Goal: Task Accomplishment & Management: Use online tool/utility

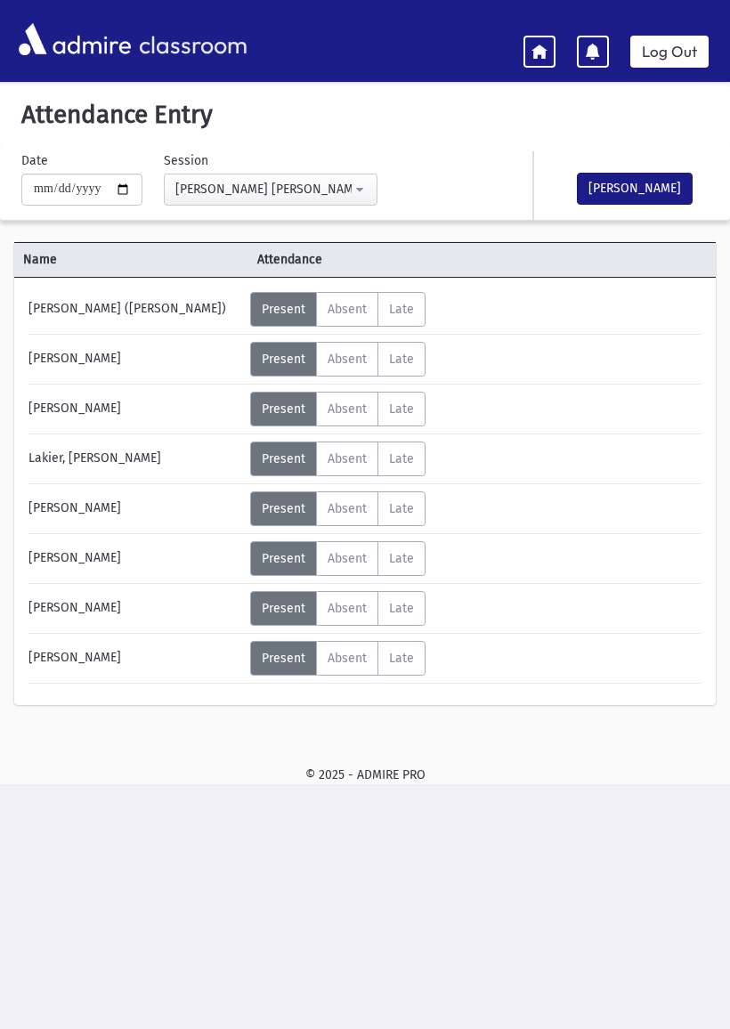
click at [638, 188] on button "[PERSON_NAME]" at bounding box center [635, 189] width 116 height 32
click at [541, 40] on link at bounding box center [539, 52] width 32 height 32
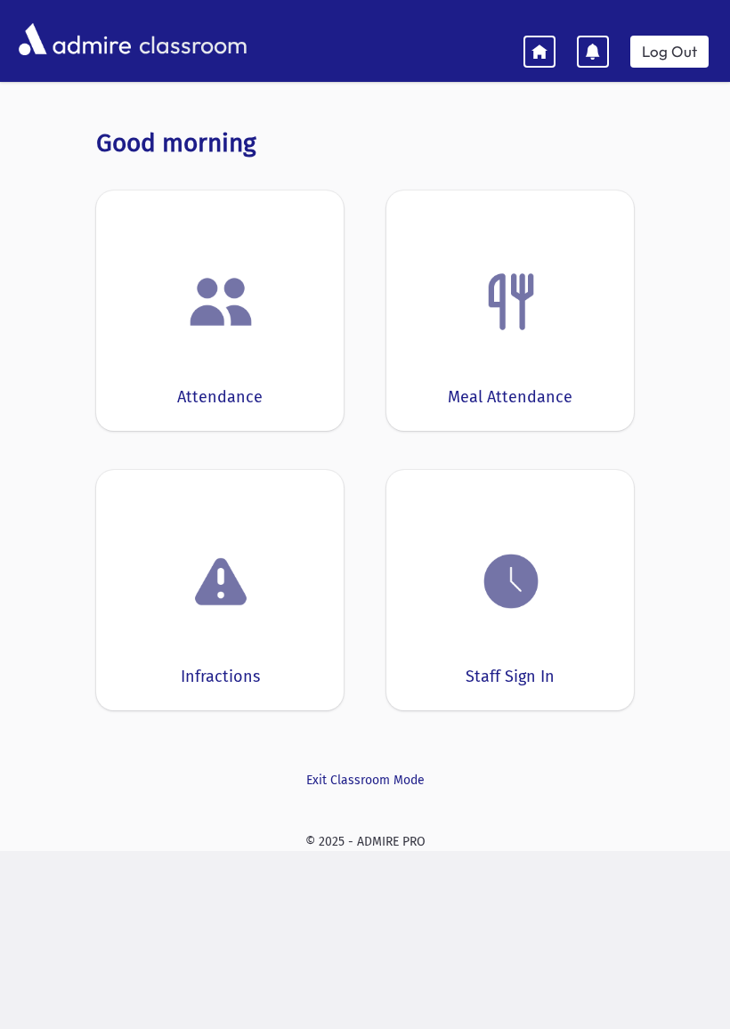
click at [514, 590] on img at bounding box center [511, 581] width 68 height 68
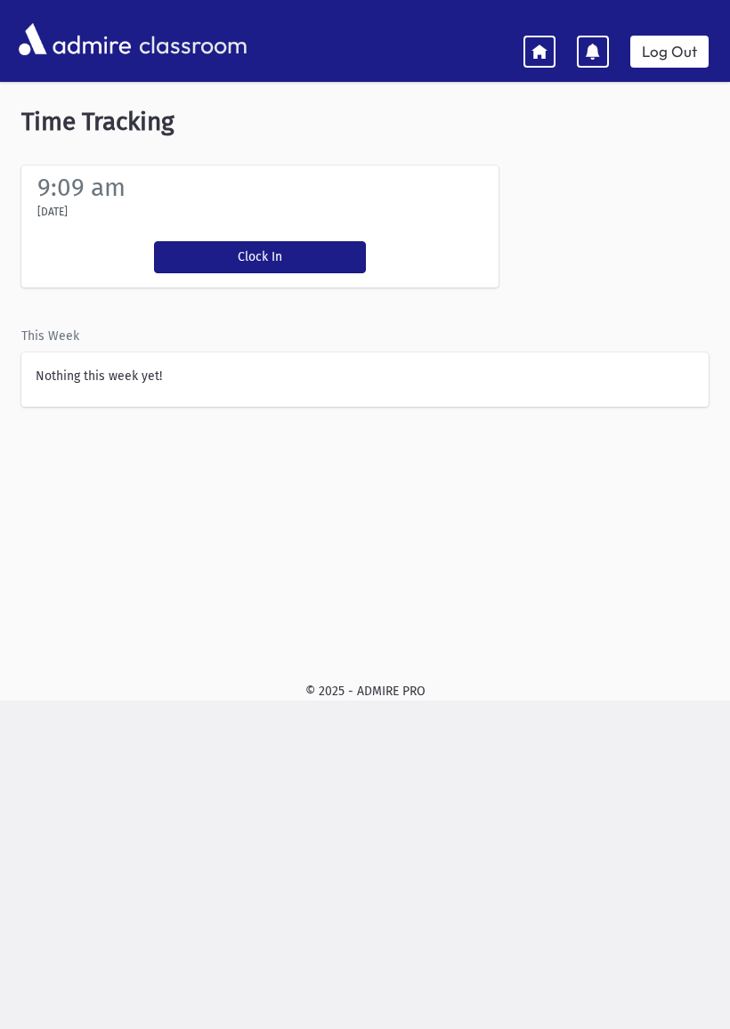
click at [271, 254] on button "Clock In" at bounding box center [260, 257] width 212 height 32
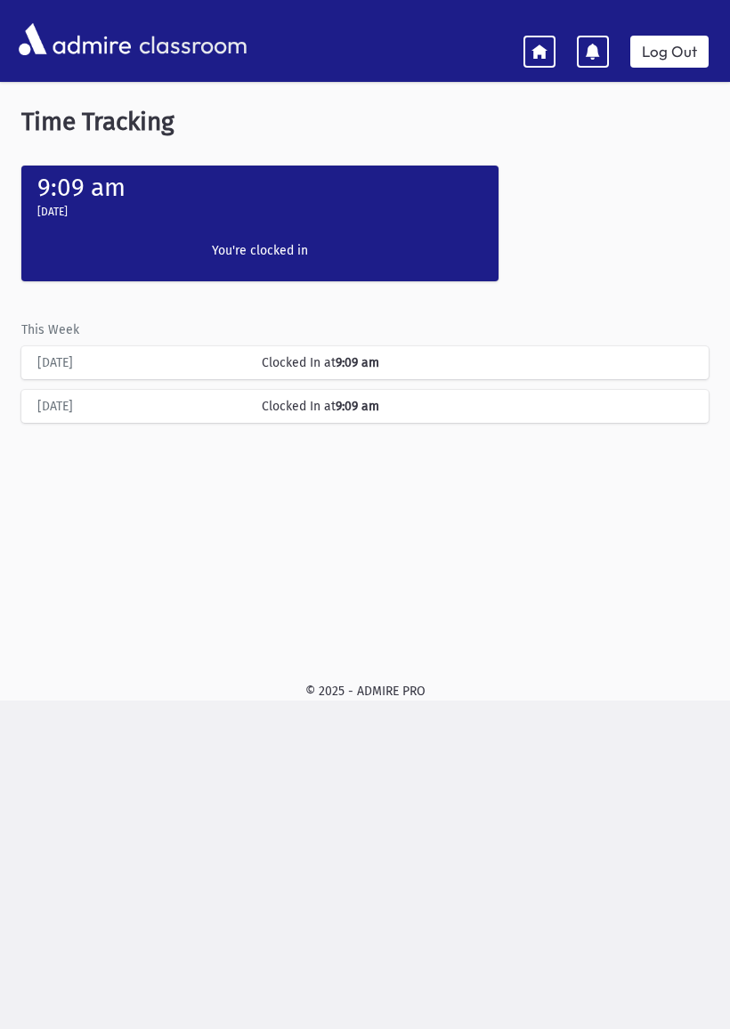
click at [544, 51] on icon at bounding box center [539, 51] width 16 height 16
